Goal: Task Accomplishment & Management: Manage account settings

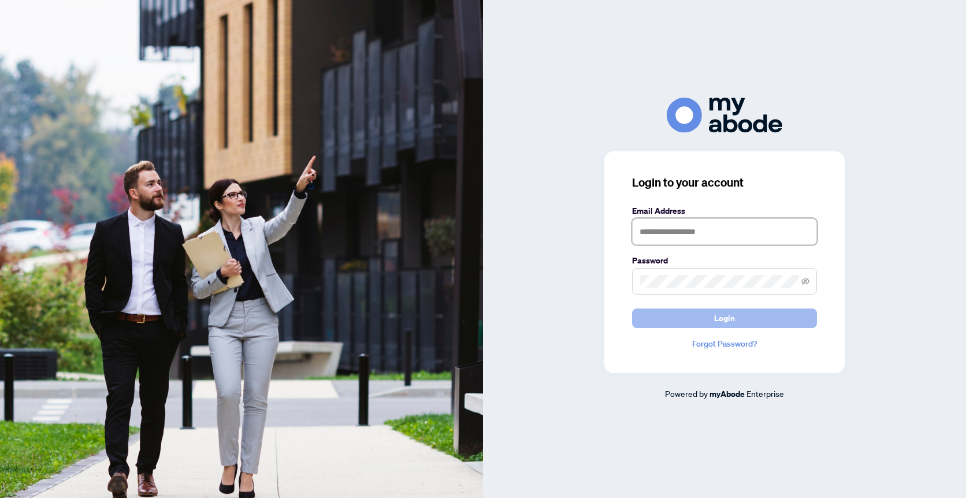
type input "**********"
click at [694, 315] on button "Login" at bounding box center [724, 319] width 185 height 20
type input "**********"
click at [708, 322] on button "Login" at bounding box center [724, 319] width 185 height 20
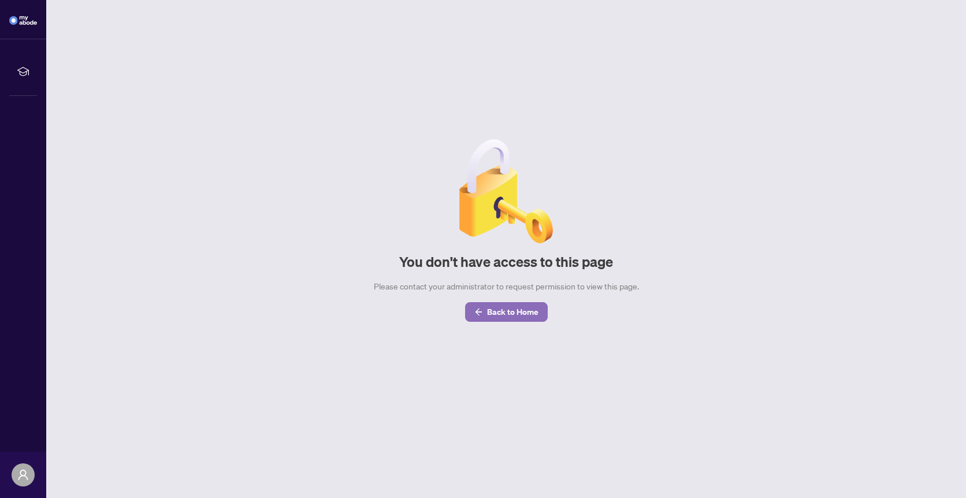
click at [507, 313] on span "Back to Home" at bounding box center [512, 312] width 51 height 18
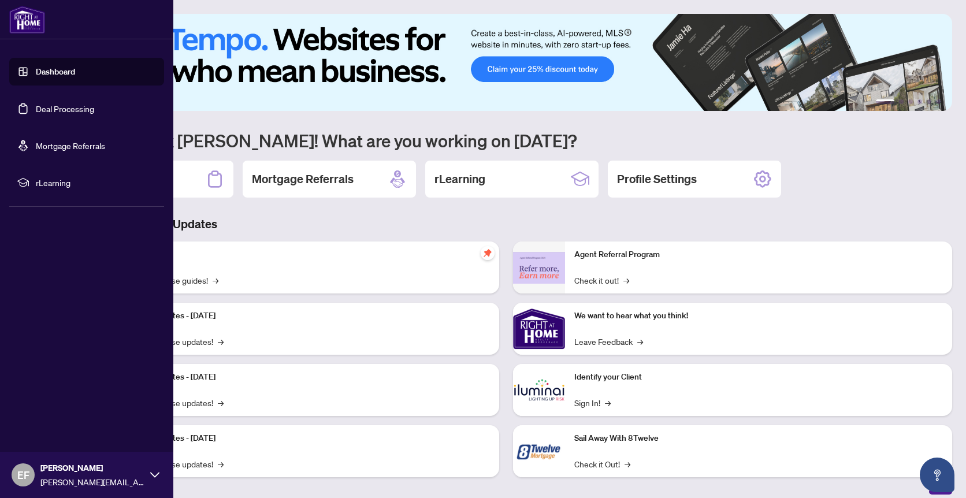
click at [36, 107] on link "Deal Processing" at bounding box center [65, 108] width 58 height 10
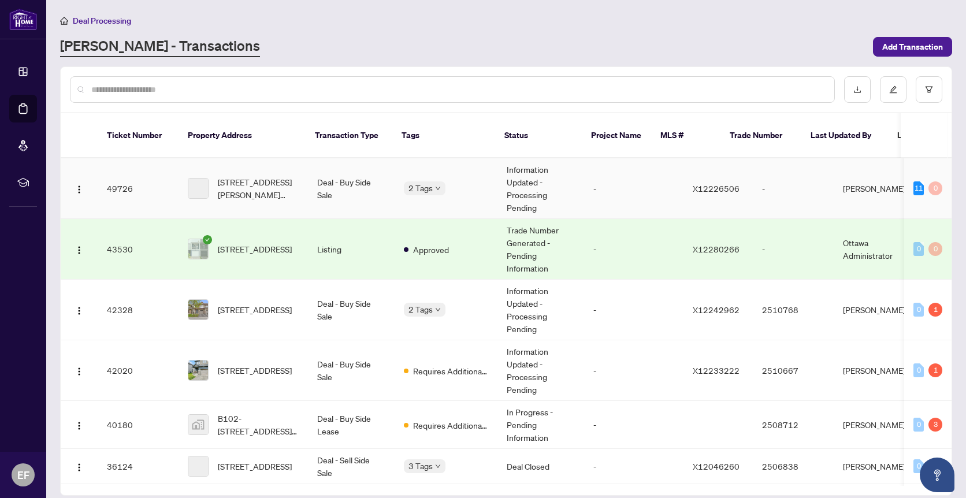
click at [161, 175] on td "49726" at bounding box center [138, 188] width 81 height 61
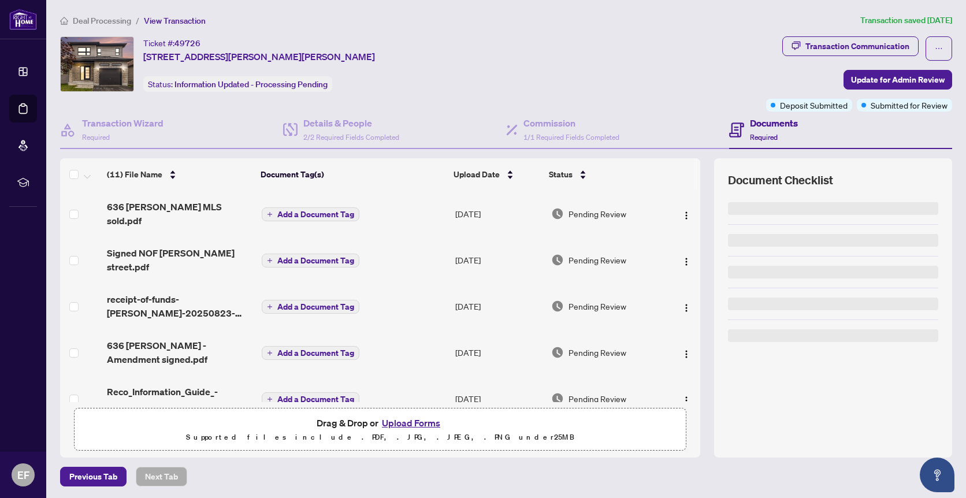
click at [406, 419] on button "Upload Forms" at bounding box center [410, 422] width 65 height 15
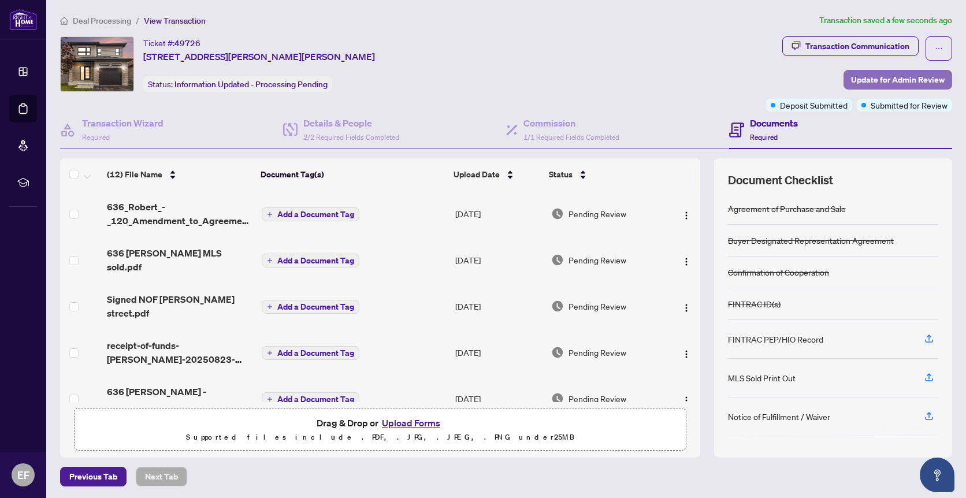
click at [891, 81] on span "Update for Admin Review" at bounding box center [898, 79] width 94 height 18
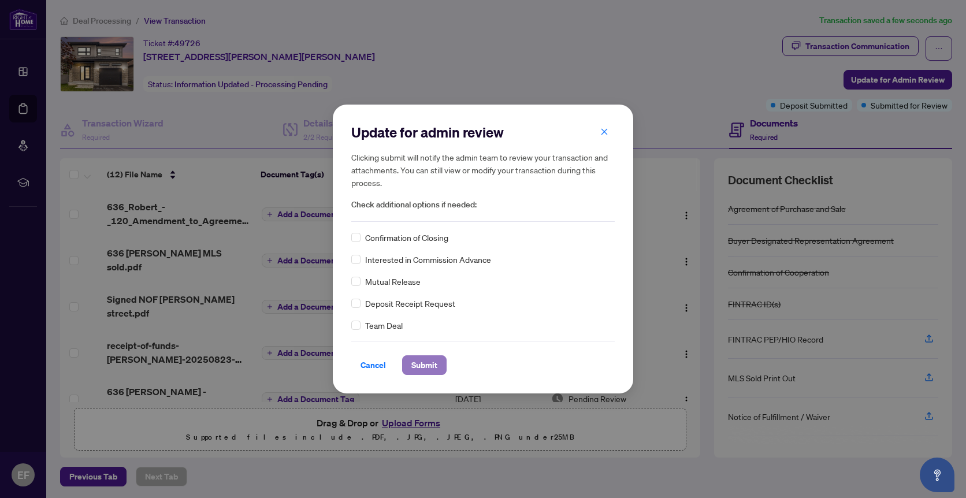
click at [432, 360] on span "Submit" at bounding box center [424, 365] width 26 height 18
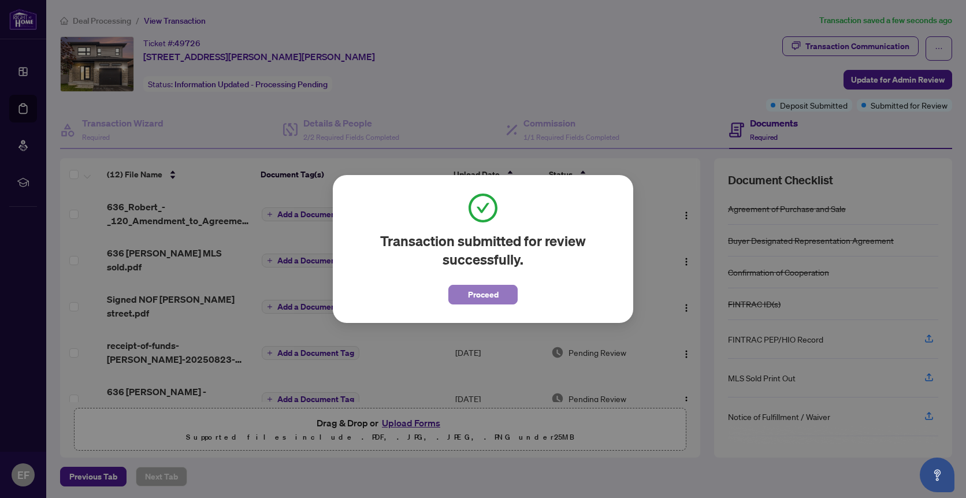
click at [499, 292] on button "Proceed" at bounding box center [482, 295] width 69 height 20
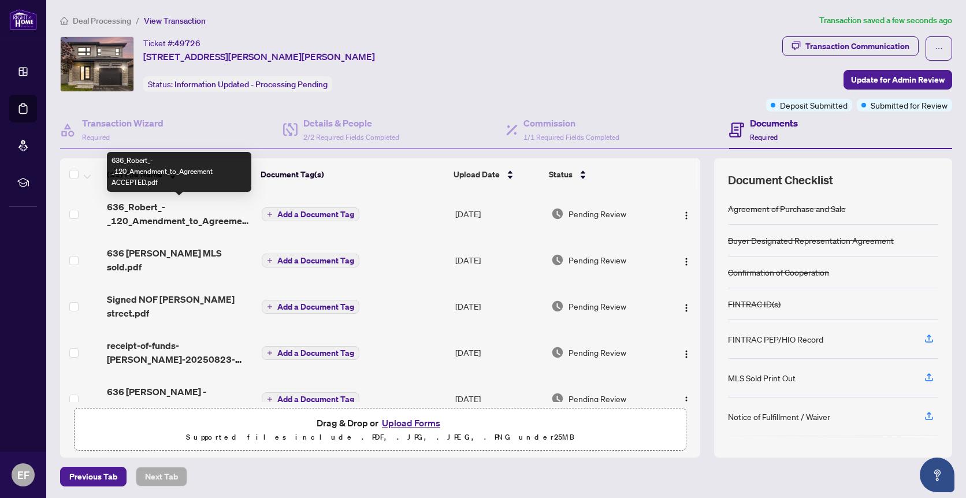
click at [200, 220] on span "636_Robert_-_120_Amendment_to_Agreement ACCEPTED.pdf" at bounding box center [180, 214] width 146 height 28
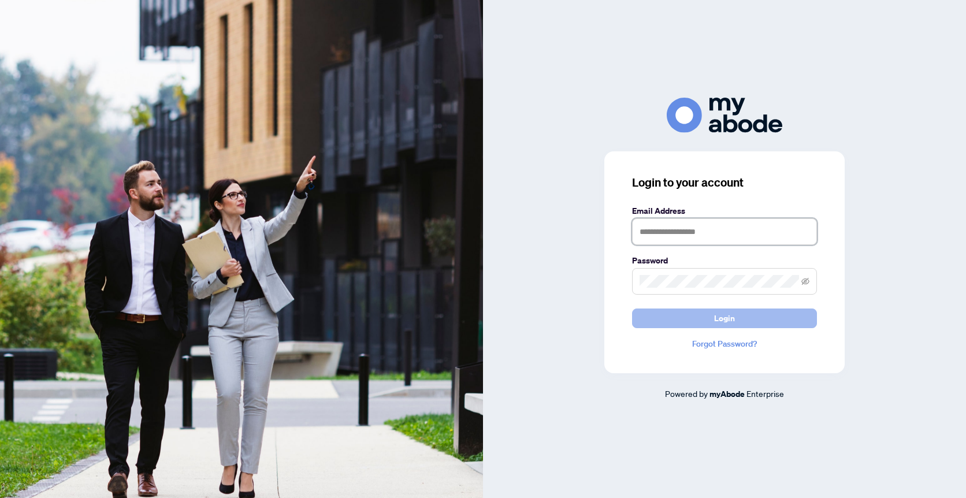
type input "**********"
click at [671, 317] on button "Login" at bounding box center [724, 319] width 185 height 20
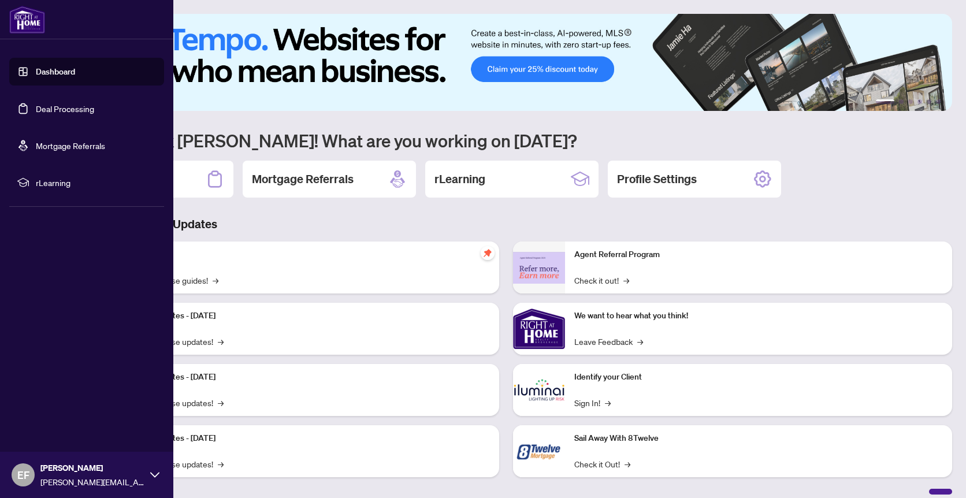
click at [39, 111] on link "Deal Processing" at bounding box center [65, 108] width 58 height 10
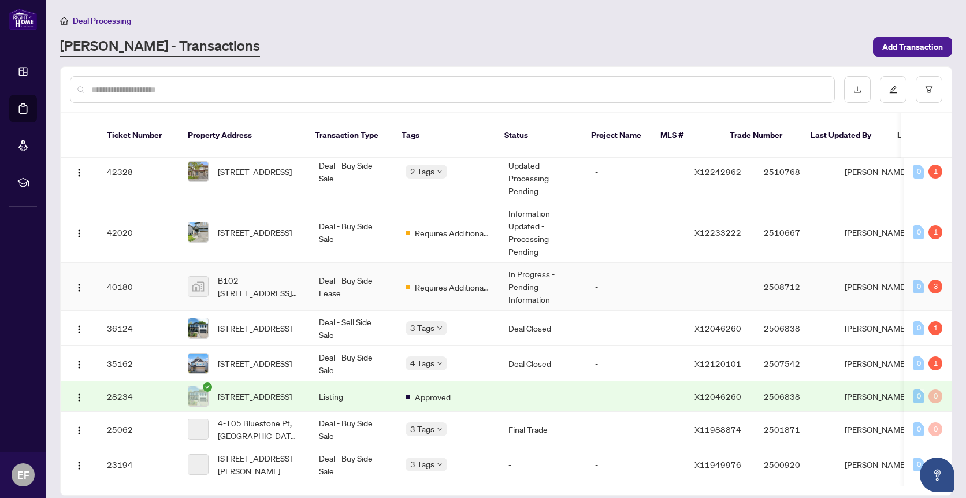
scroll to position [145, 0]
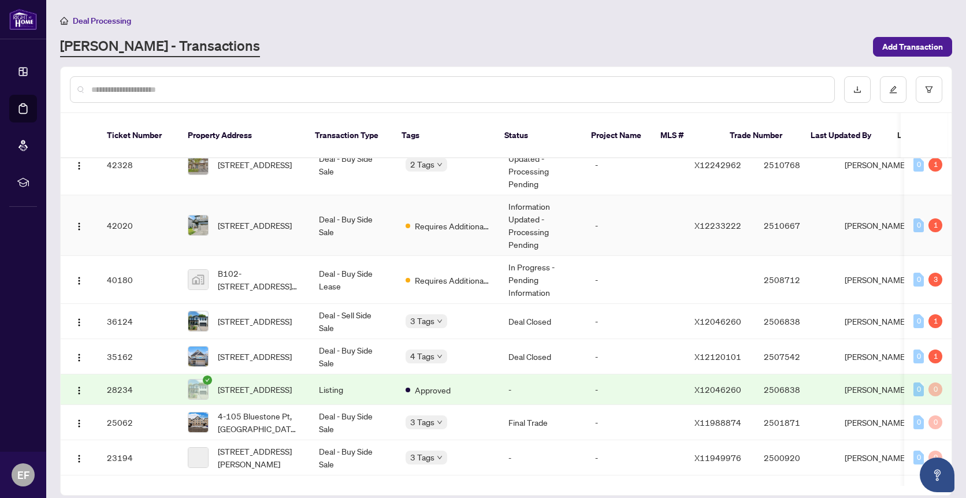
click at [385, 213] on td "Deal - Buy Side Sale" at bounding box center [353, 225] width 87 height 61
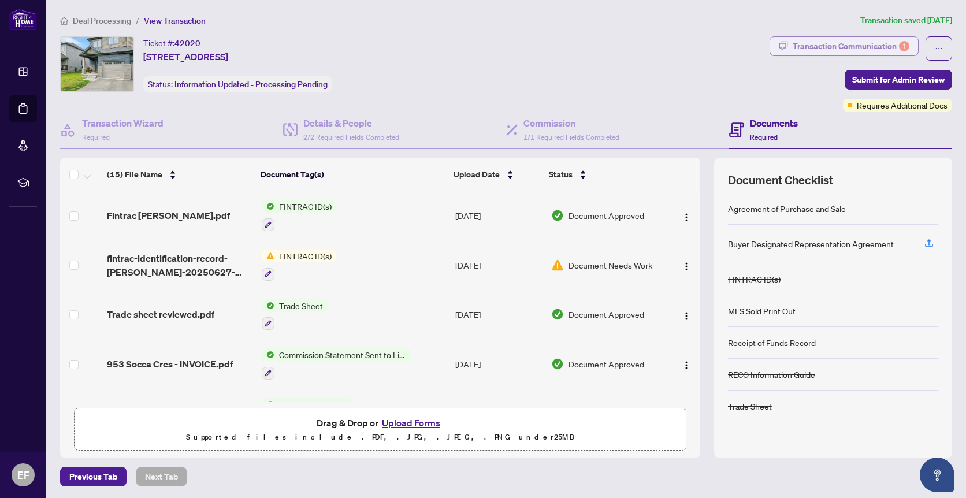
click at [842, 43] on div "Transaction Communication 1" at bounding box center [851, 46] width 117 height 18
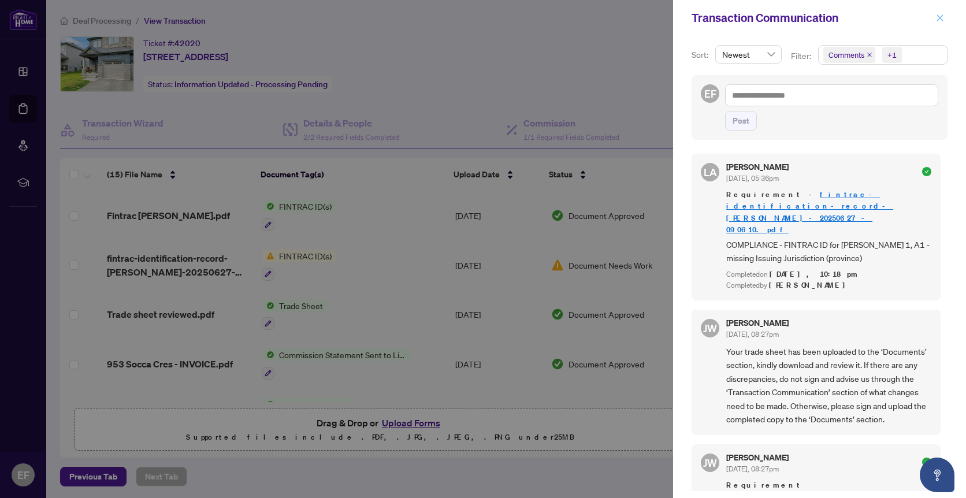
click at [939, 17] on icon "close" at bounding box center [940, 17] width 6 height 6
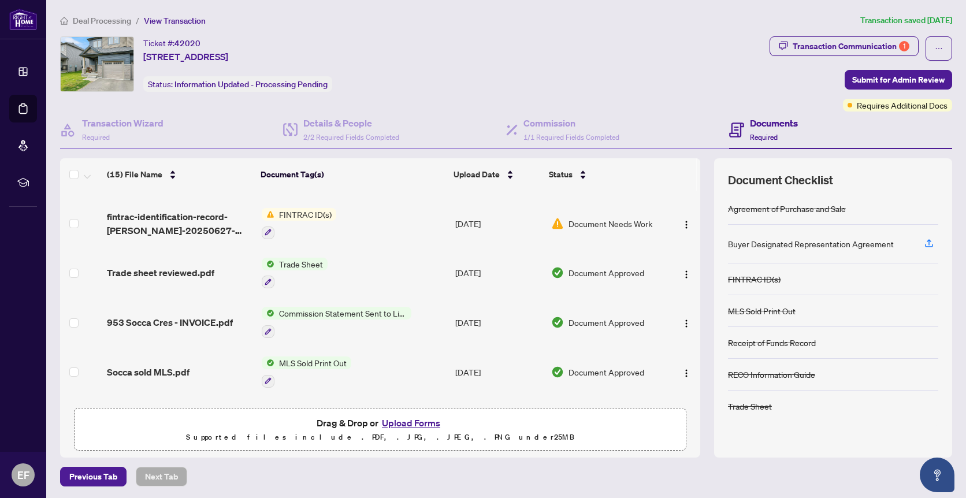
scroll to position [44, 0]
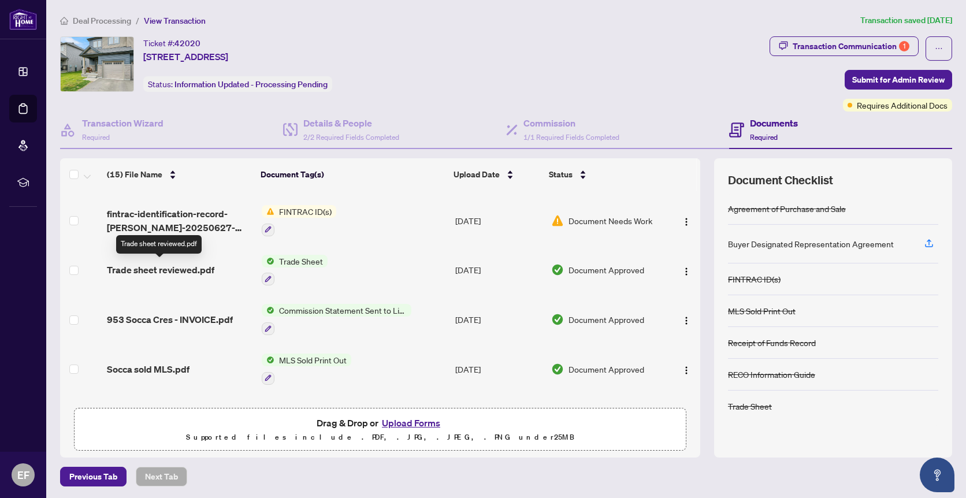
click at [187, 263] on span "Trade sheet reviewed.pdf" at bounding box center [160, 270] width 107 height 14
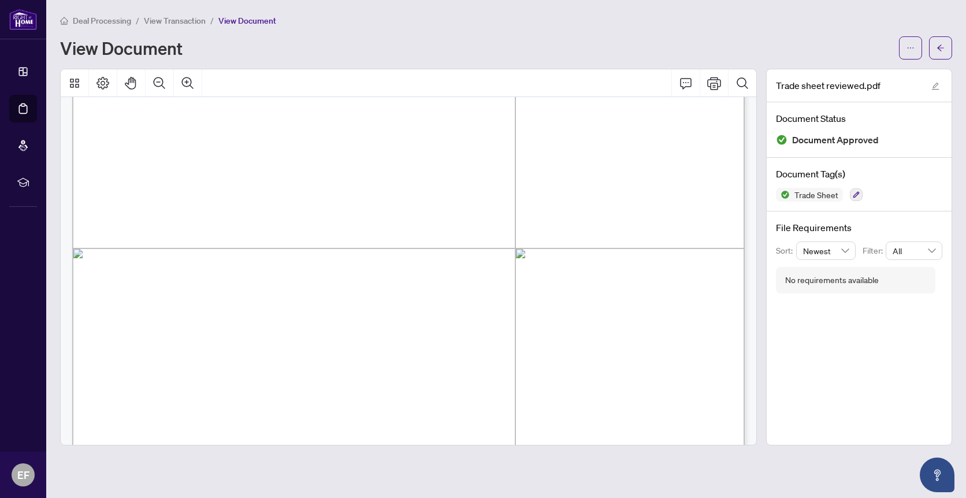
scroll to position [297, 0]
